Goal: Information Seeking & Learning: Learn about a topic

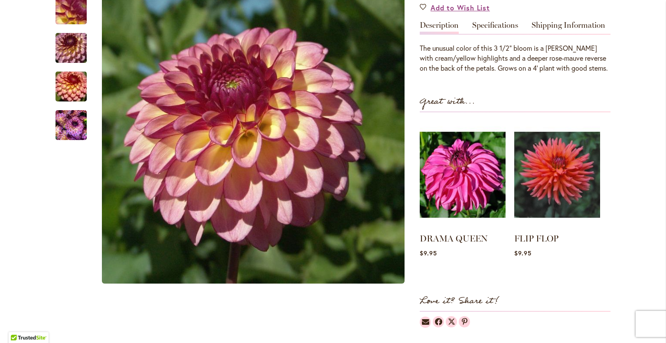
scroll to position [304, 0]
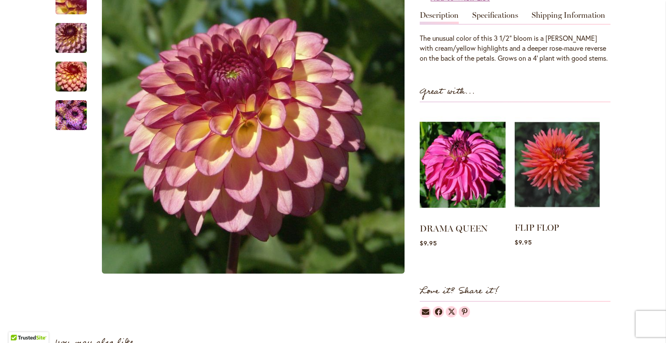
click at [561, 151] on img at bounding box center [557, 165] width 85 height 106
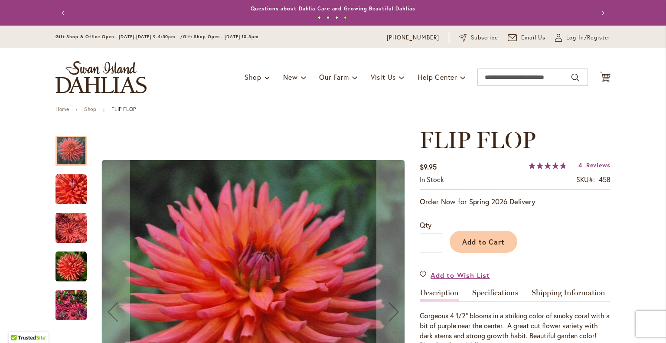
click at [67, 257] on img "FLIP FLOP" at bounding box center [71, 266] width 31 height 31
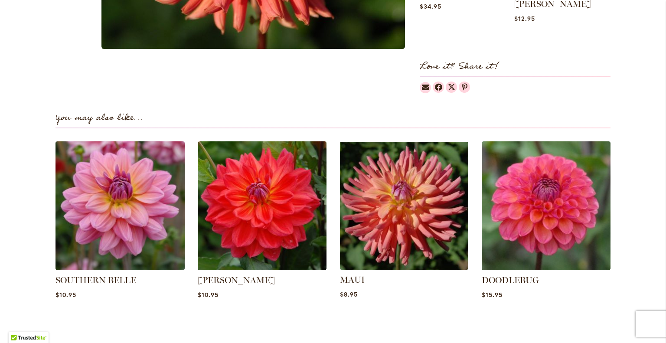
scroll to position [521, 0]
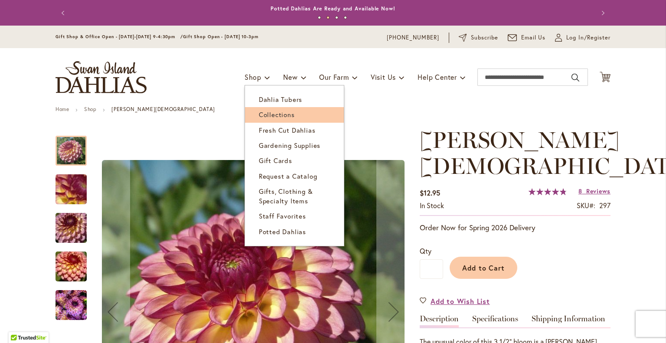
click at [260, 112] on span "Collections" at bounding box center [277, 114] width 36 height 9
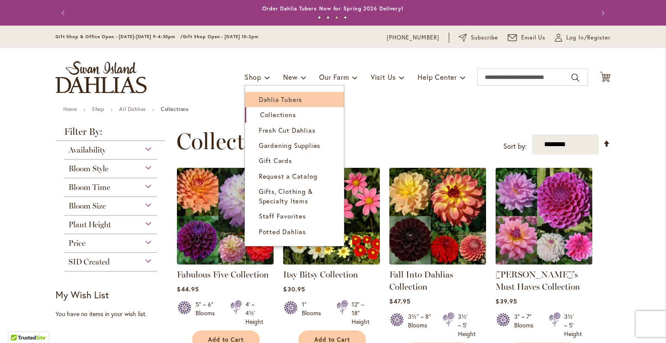
click at [260, 97] on span "Dahlia Tubers" at bounding box center [280, 99] width 43 height 9
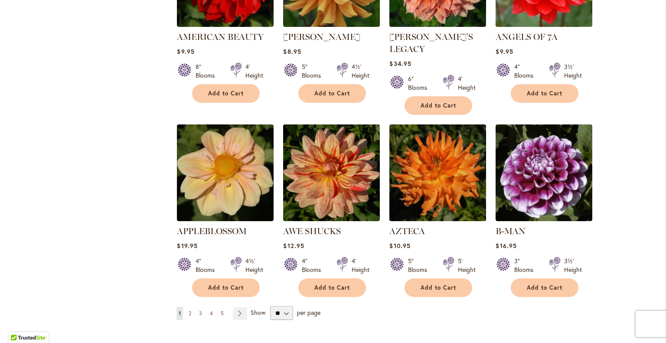
scroll to position [694, 0]
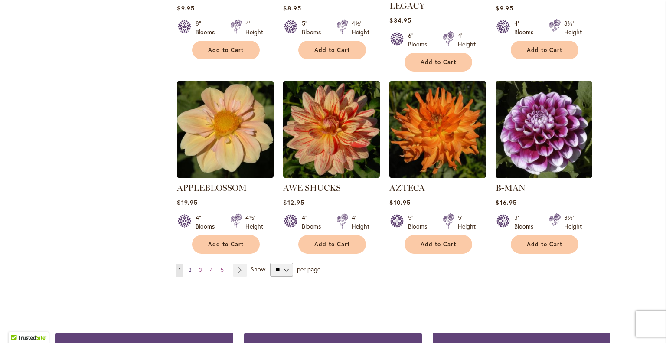
click at [189, 267] on span "2" at bounding box center [190, 270] width 3 height 7
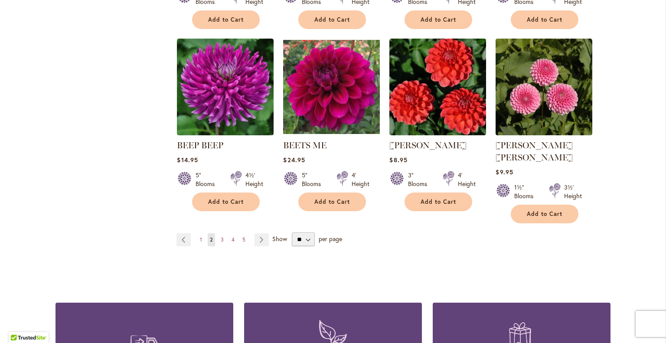
scroll to position [781, 0]
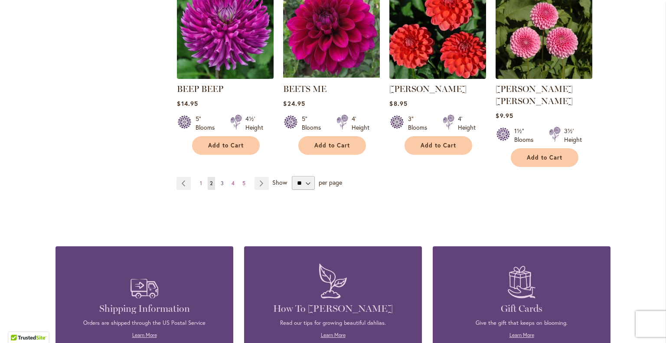
click at [219, 177] on link "Page 3" at bounding box center [222, 183] width 7 height 13
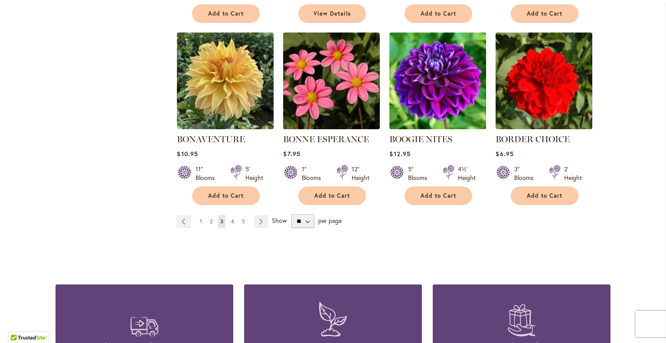
scroll to position [738, 0]
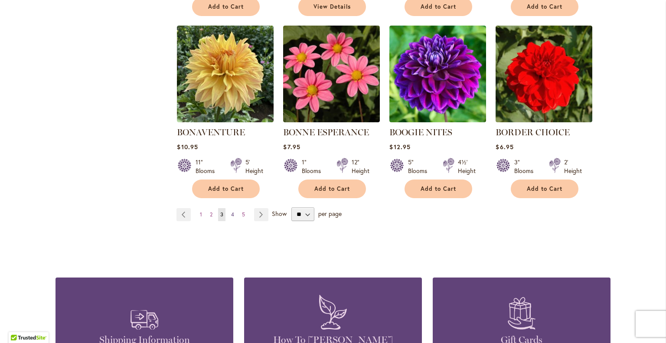
click at [231, 211] on span "4" at bounding box center [232, 214] width 3 height 7
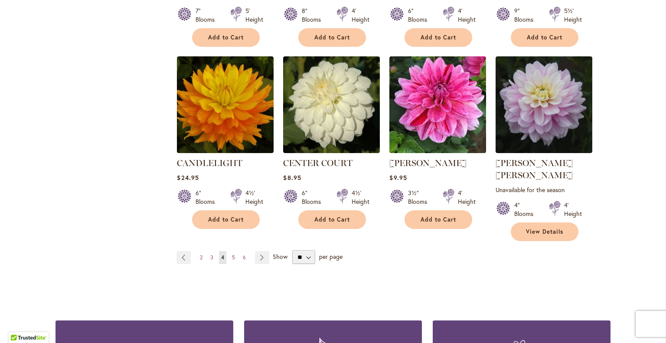
scroll to position [738, 0]
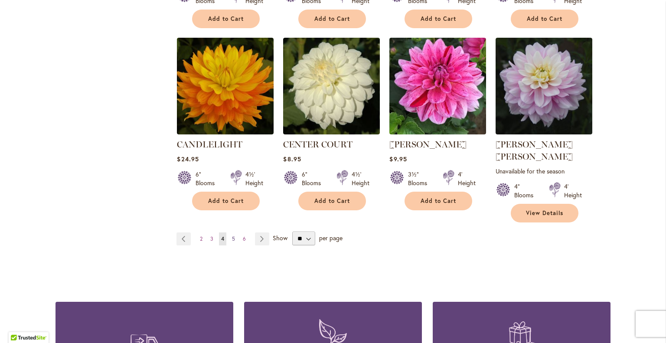
click at [232, 236] on span "5" at bounding box center [233, 239] width 3 height 7
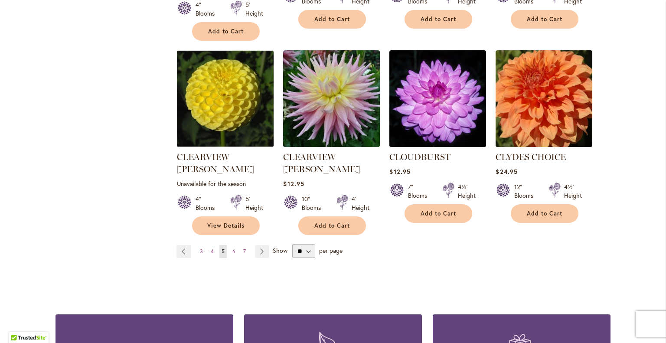
scroll to position [738, 0]
click at [233, 248] on span "6" at bounding box center [234, 251] width 3 height 7
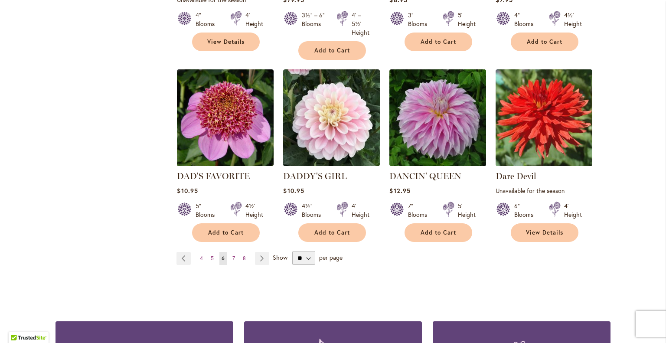
scroll to position [738, 0]
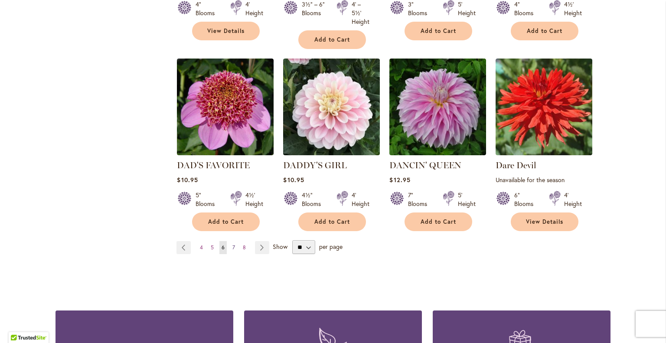
click at [233, 244] on span "7" at bounding box center [234, 247] width 3 height 7
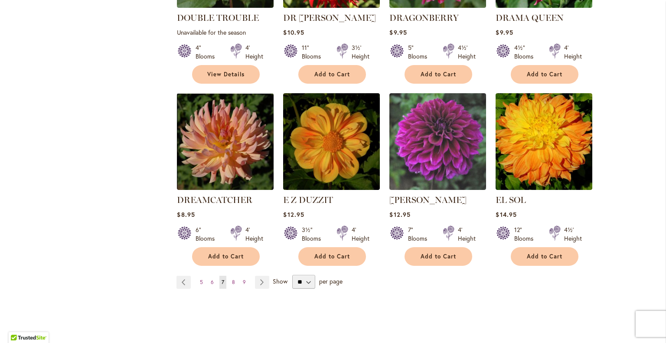
scroll to position [738, 0]
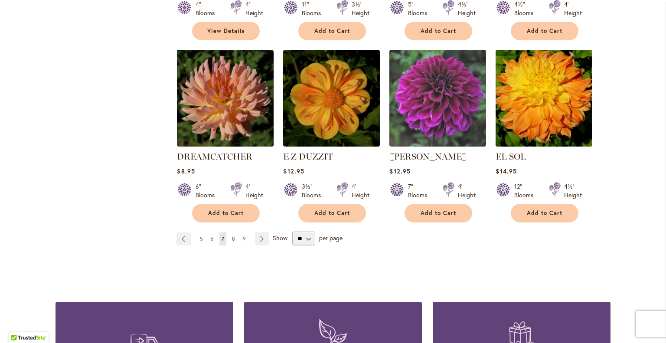
click at [232, 236] on span "8" at bounding box center [233, 239] width 3 height 7
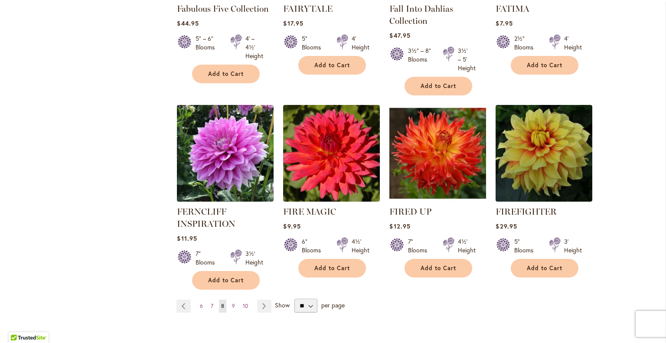
scroll to position [694, 0]
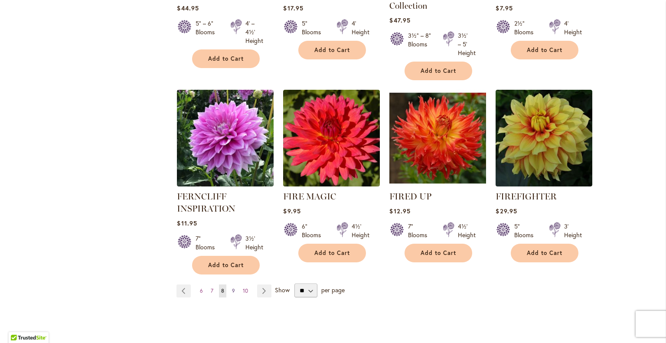
click at [232, 288] on span "9" at bounding box center [233, 291] width 3 height 7
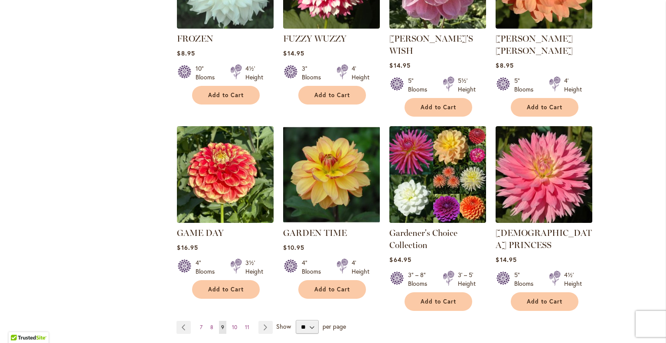
scroll to position [694, 0]
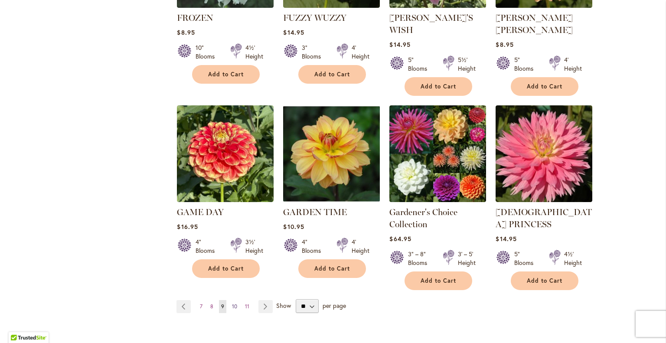
click at [232, 303] on span "10" at bounding box center [234, 306] width 5 height 7
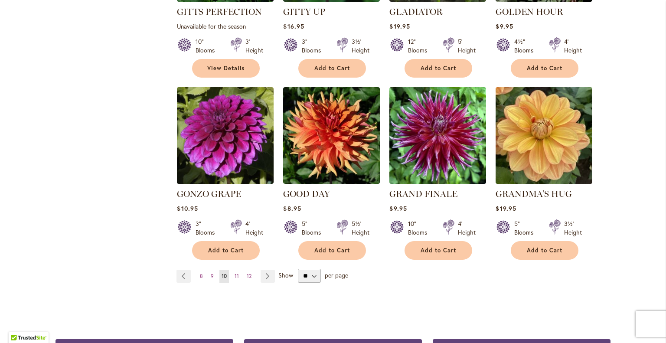
scroll to position [696, 0]
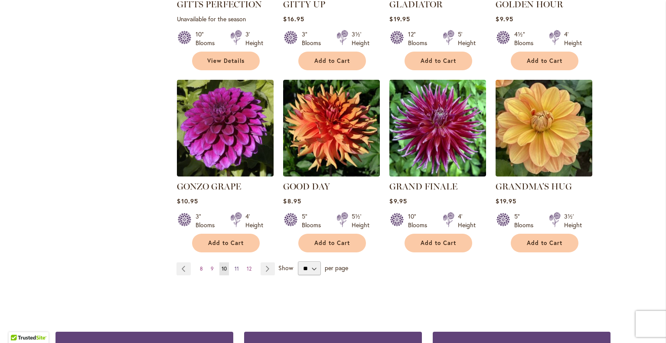
click at [235, 266] on span "11" at bounding box center [237, 269] width 4 height 7
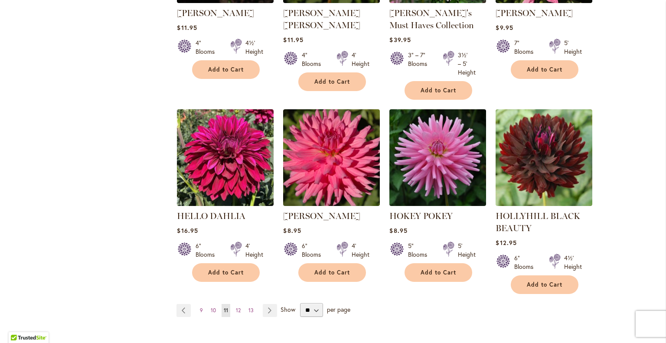
scroll to position [716, 0]
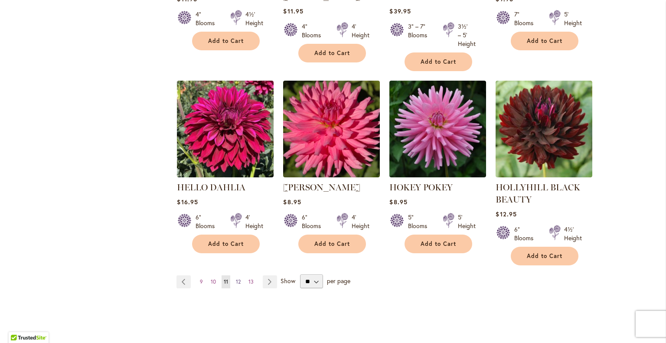
click at [236, 279] on span "12" at bounding box center [238, 282] width 5 height 7
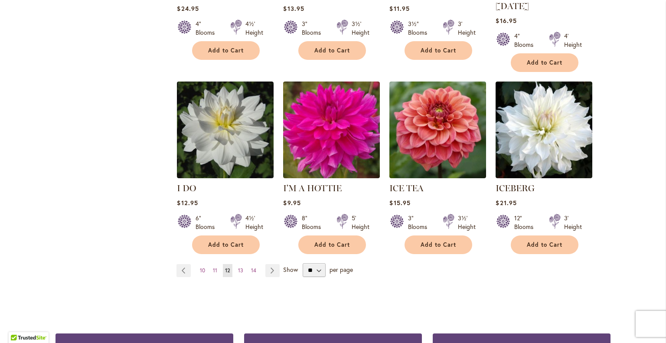
scroll to position [694, 0]
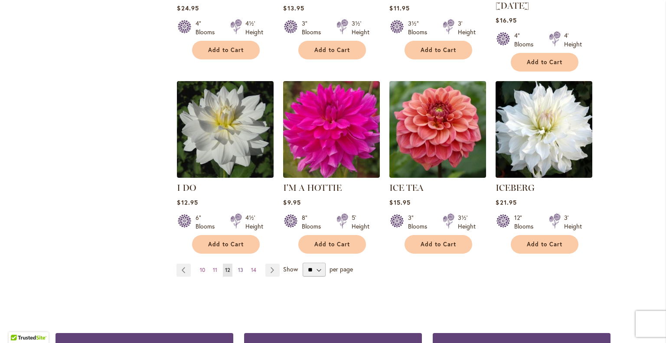
click at [239, 267] on span "13" at bounding box center [240, 270] width 5 height 7
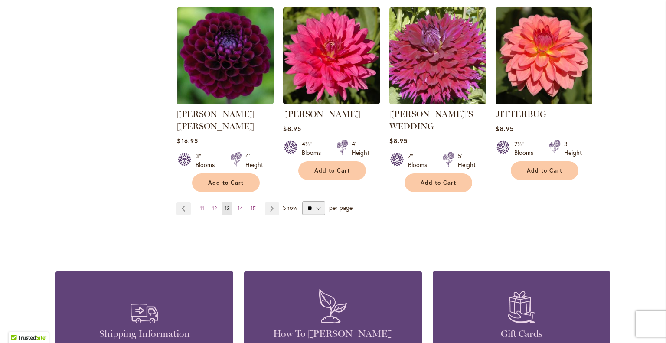
scroll to position [781, 0]
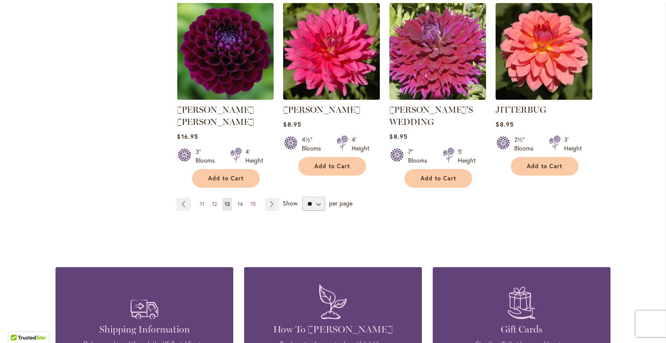
click at [238, 201] on span "14" at bounding box center [240, 204] width 5 height 7
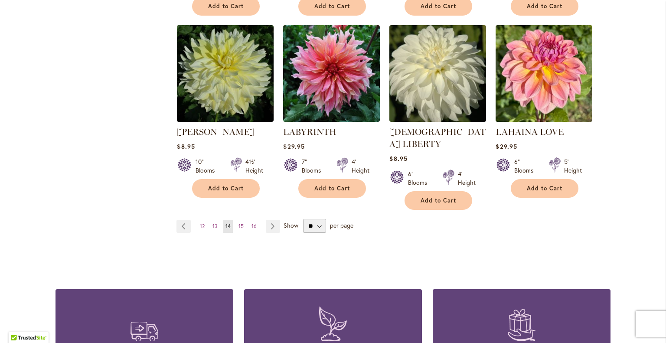
scroll to position [781, 0]
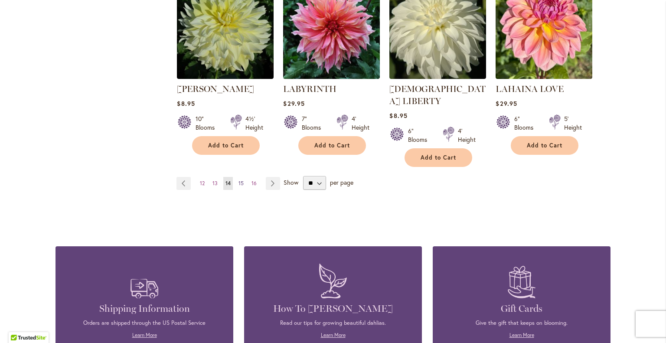
click at [239, 180] on span "15" at bounding box center [241, 183] width 5 height 7
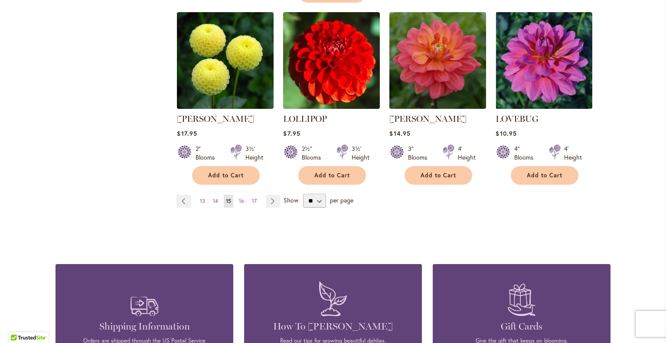
scroll to position [781, 0]
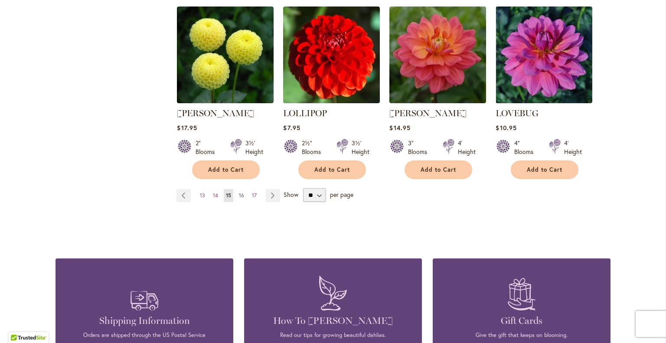
click at [238, 189] on link "Page 16" at bounding box center [242, 195] width 10 height 13
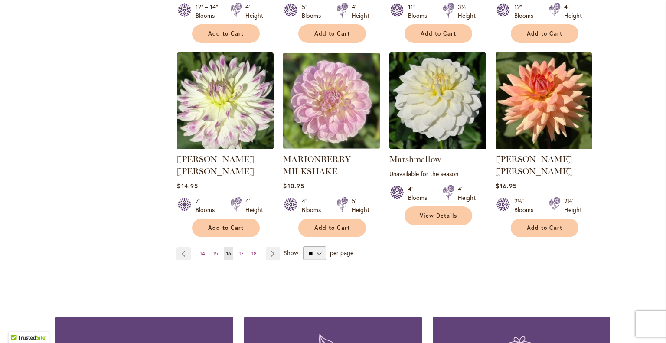
scroll to position [738, 0]
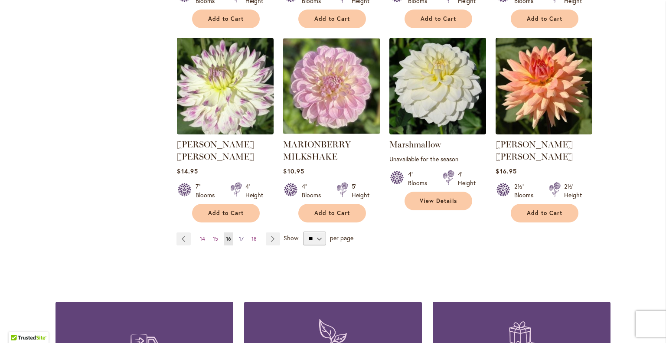
click at [239, 236] on span "17" at bounding box center [241, 239] width 5 height 7
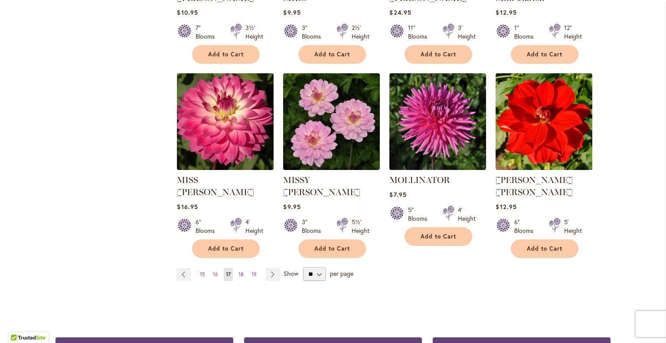
scroll to position [694, 0]
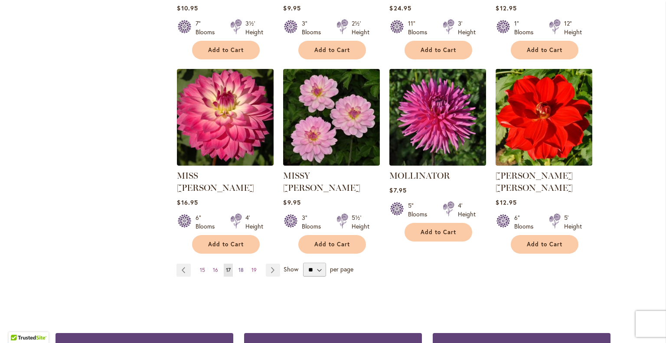
click at [239, 267] on span "18" at bounding box center [241, 270] width 5 height 7
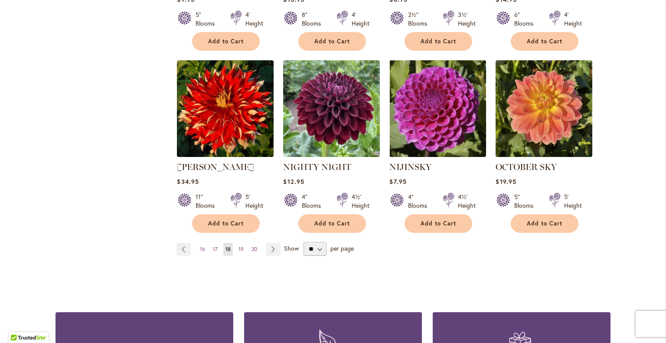
scroll to position [738, 0]
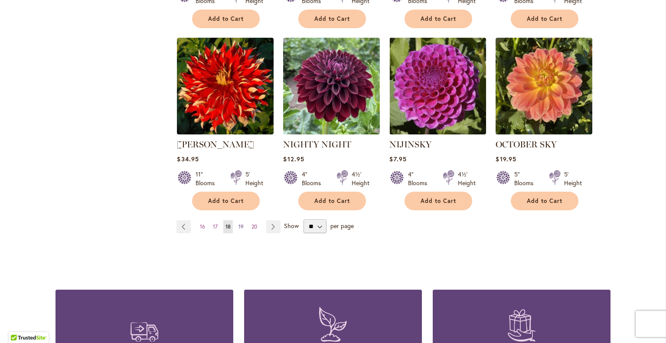
click at [239, 223] on span "19" at bounding box center [241, 226] width 5 height 7
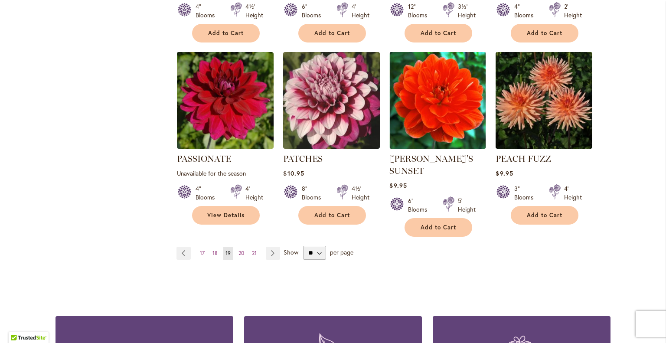
scroll to position [738, 0]
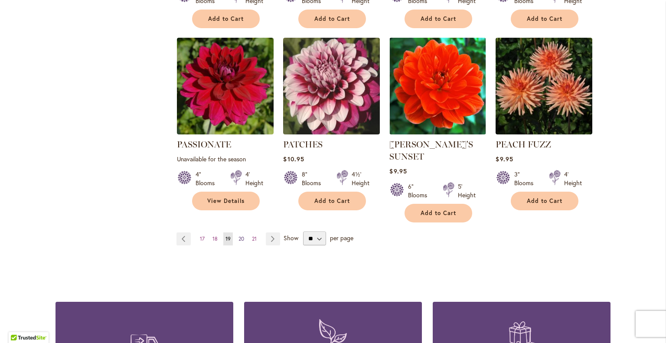
click at [239, 236] on span "20" at bounding box center [242, 239] width 6 height 7
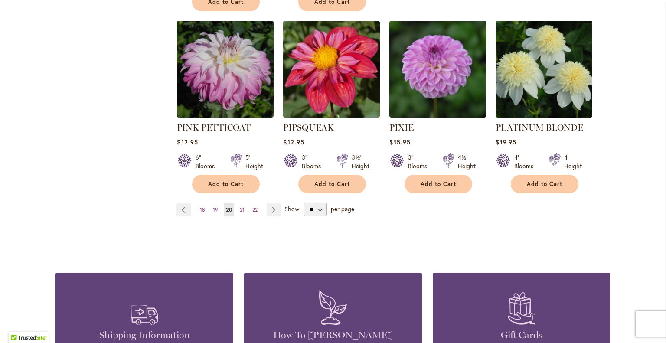
scroll to position [781, 0]
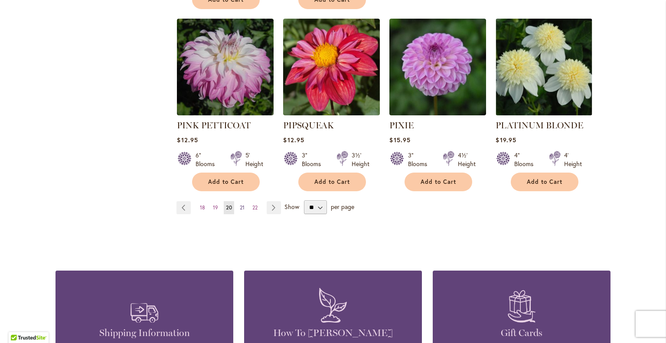
click at [240, 204] on span "21" at bounding box center [242, 207] width 5 height 7
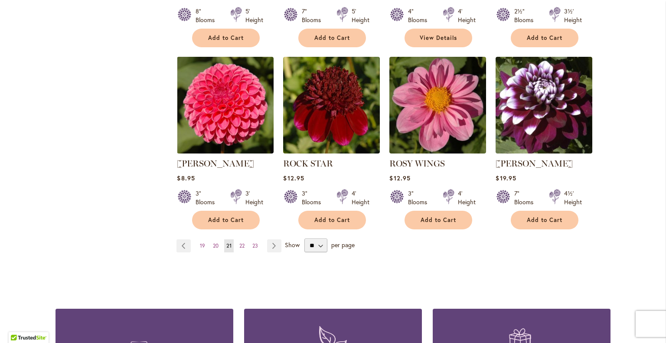
scroll to position [738, 0]
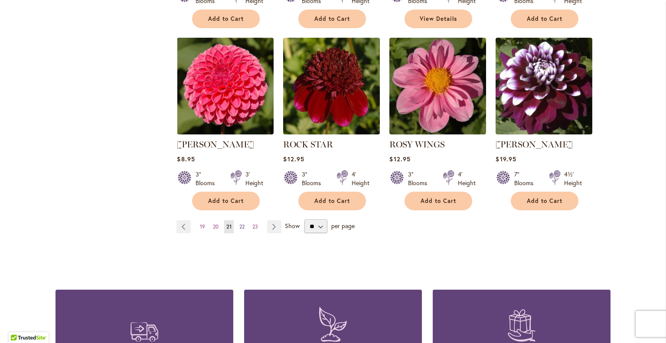
click at [240, 224] on span "22" at bounding box center [242, 226] width 5 height 7
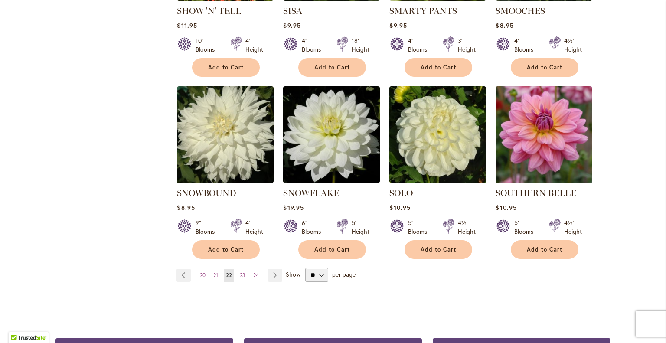
scroll to position [738, 0]
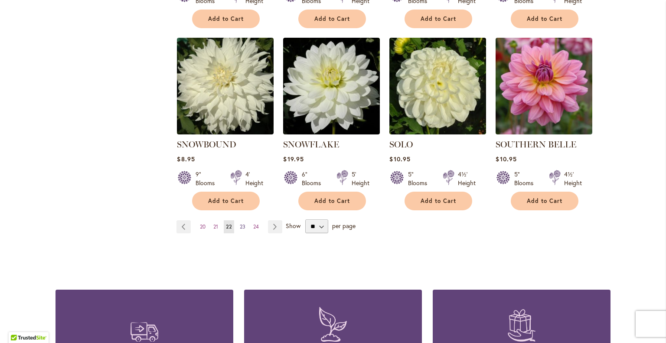
click at [240, 223] on span "23" at bounding box center [243, 226] width 6 height 7
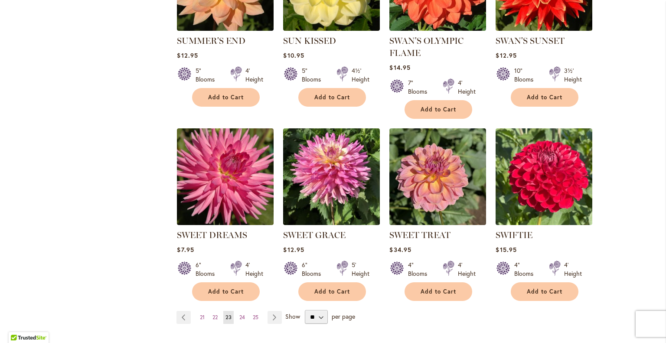
scroll to position [651, 0]
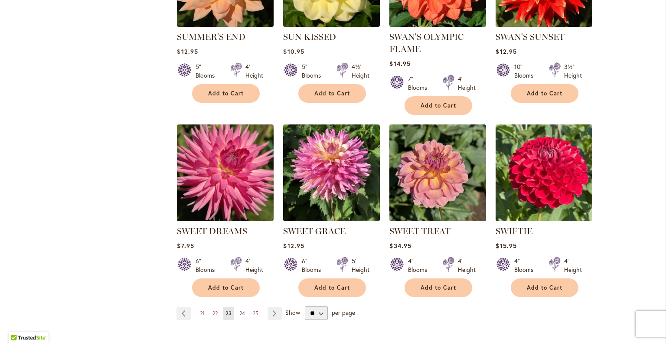
click at [240, 311] on span "24" at bounding box center [243, 313] width 6 height 7
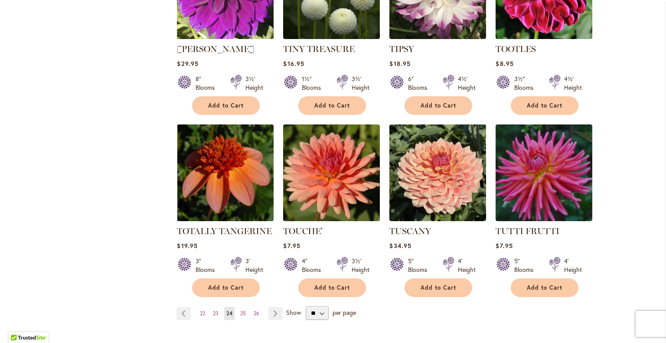
scroll to position [694, 0]
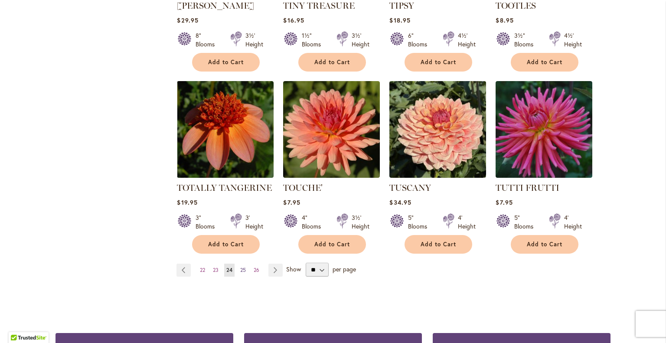
click at [240, 267] on span "25" at bounding box center [243, 270] width 6 height 7
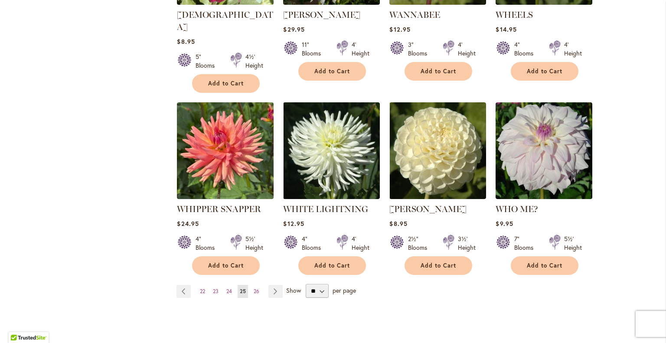
scroll to position [694, 0]
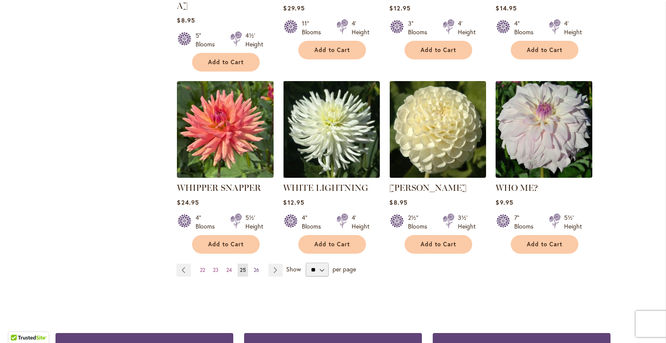
click at [254, 267] on span "26" at bounding box center [257, 270] width 6 height 7
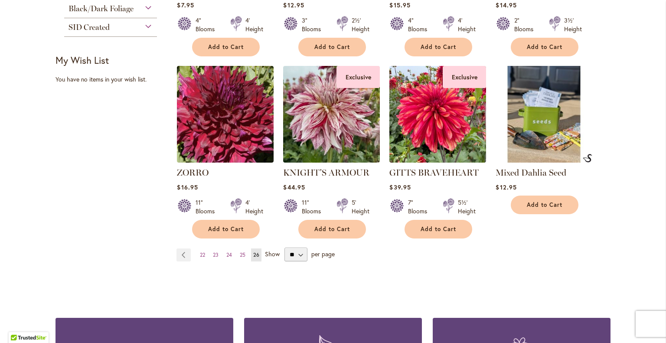
scroll to position [521, 0]
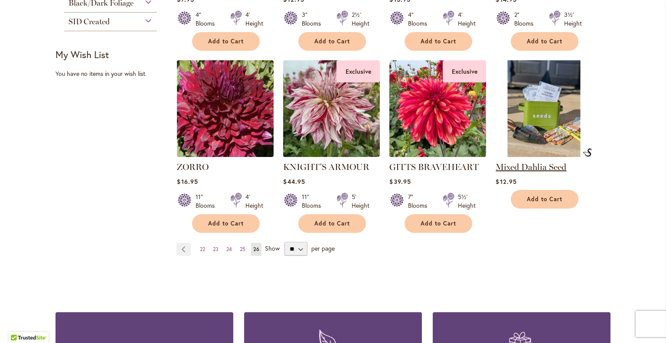
click at [525, 164] on link "Mixed Dahlia Seed" at bounding box center [531, 167] width 71 height 10
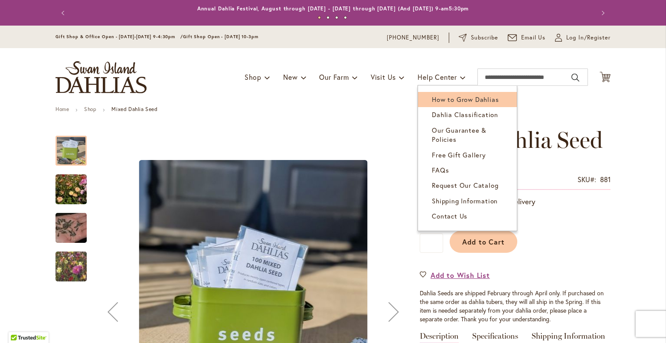
click at [440, 97] on span "How to Grow Dahlias" at bounding box center [465, 99] width 67 height 9
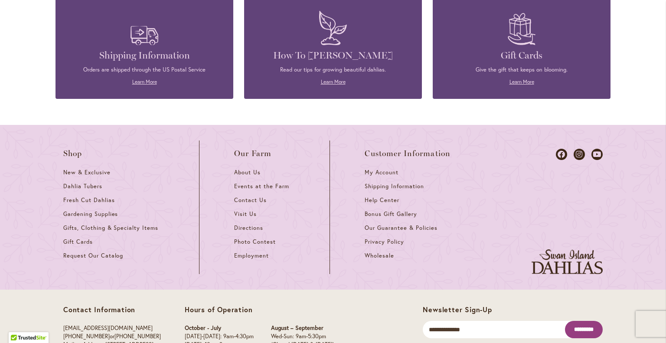
scroll to position [1994, 0]
